Goal: Information Seeking & Learning: Learn about a topic

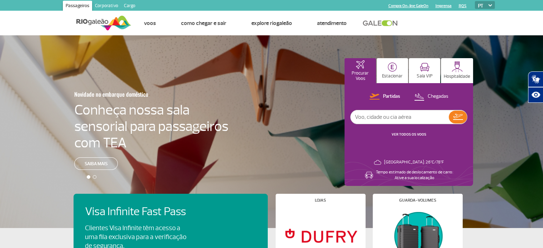
click at [134, 2] on link "Cargo" at bounding box center [129, 6] width 17 height 11
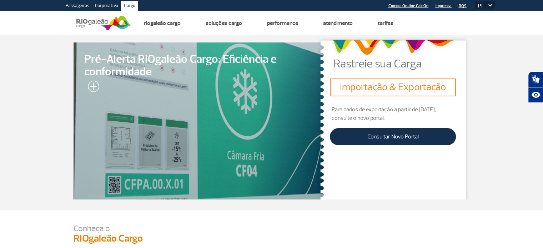
click at [101, 3] on link "Corporativo" at bounding box center [106, 6] width 29 height 11
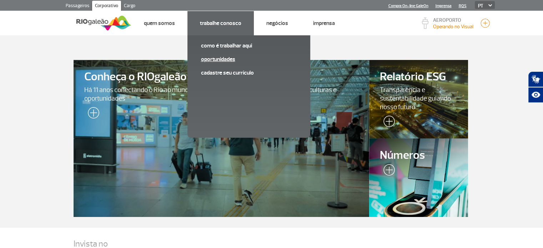
click at [222, 60] on link "Oportunidades" at bounding box center [249, 59] width 96 height 8
click at [230, 60] on link "Oportunidades" at bounding box center [249, 59] width 96 height 8
click at [212, 21] on link "Trabalhe Conosco" at bounding box center [220, 23] width 41 height 7
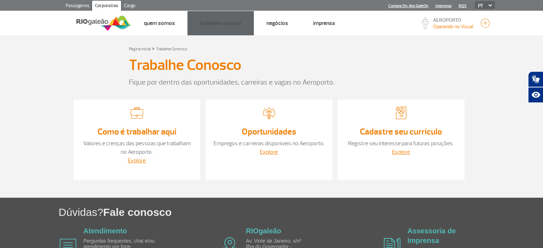
click at [0, 0] on span "Oportunidades" at bounding box center [0, 0] width 0 height 0
click at [0, 0] on link "Oportunidades" at bounding box center [0, 0] width 0 height 0
